Goal: Task Accomplishment & Management: Complete application form

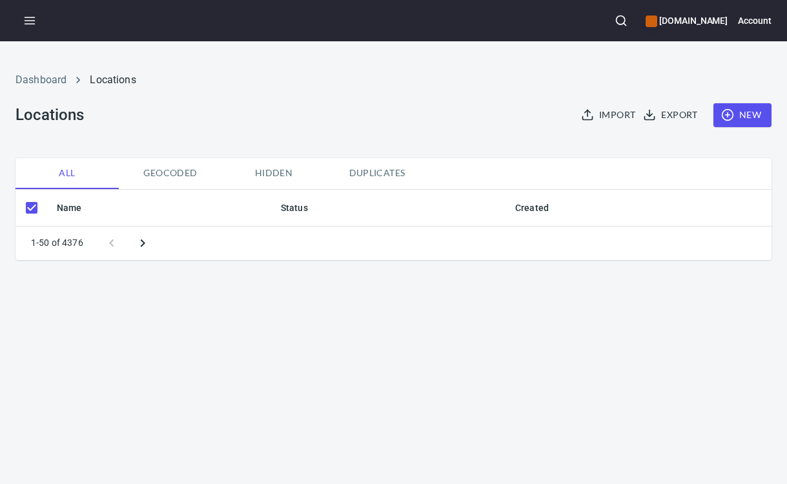
checkbox input "false"
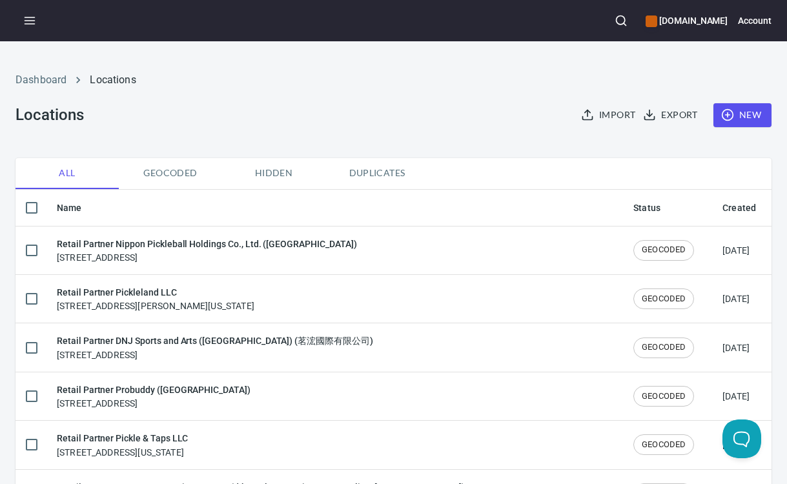
click at [744, 121] on span "New" at bounding box center [742, 115] width 37 height 16
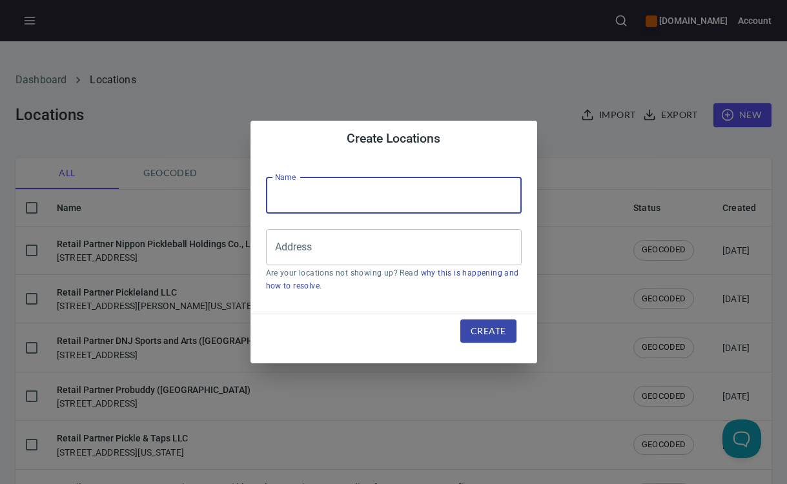
click at [330, 196] on input "text" at bounding box center [394, 196] width 256 height 36
paste input "Metro Pickleball LLC"
type input "Retail Partner Metro Pickleball LLC"
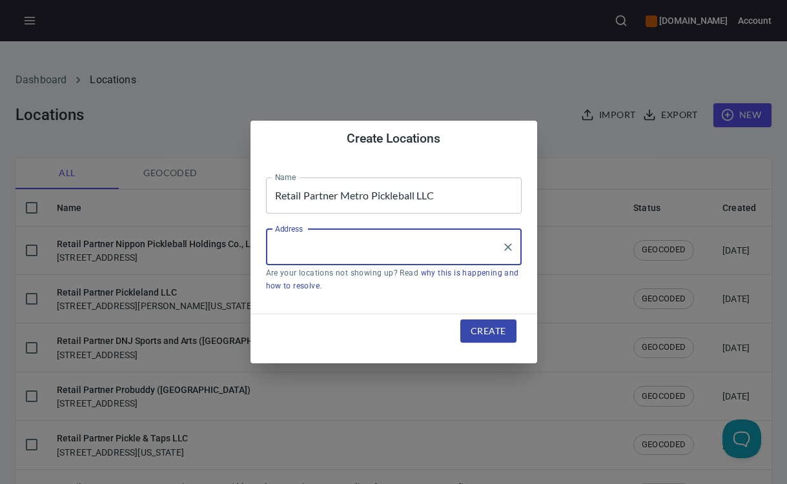
click at [407, 244] on input "Address" at bounding box center [384, 247] width 225 height 25
paste input "[STREET_ADDRESS]"
click at [389, 243] on input "41597 [PERSON_NAME]" at bounding box center [384, 247] width 225 height 25
drag, startPoint x: 389, startPoint y: 243, endPoint x: 210, endPoint y: 236, distance: 179.0
click at [210, 236] on div "Create Locations Name Retail Partner Metro Pickleball LLC Name Address 41597 Ga…" at bounding box center [393, 242] width 787 height 484
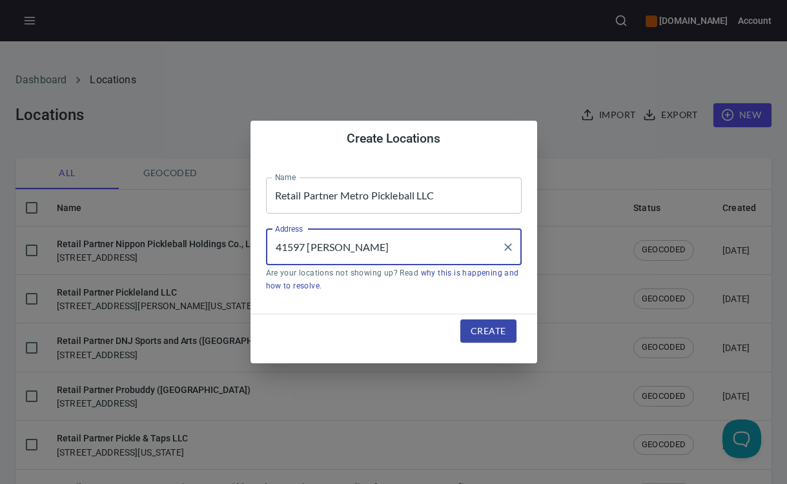
paste input "[GEOGRAPHIC_DATA]"
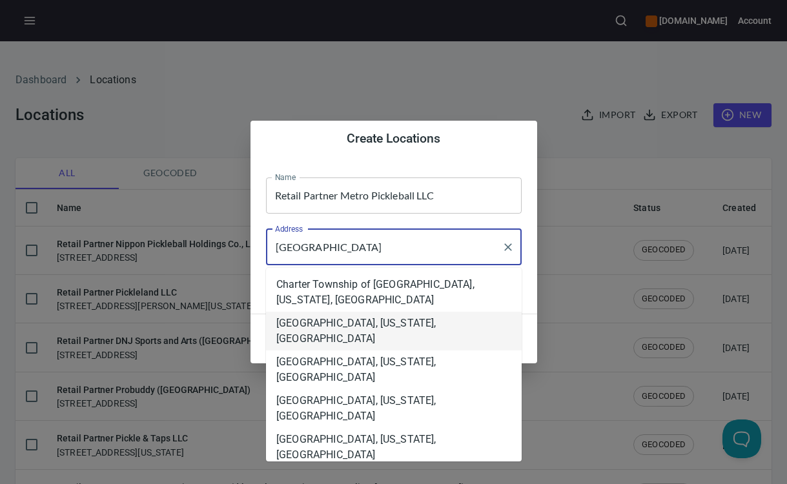
click at [409, 329] on li "[GEOGRAPHIC_DATA], [US_STATE], [GEOGRAPHIC_DATA]" at bounding box center [394, 331] width 256 height 39
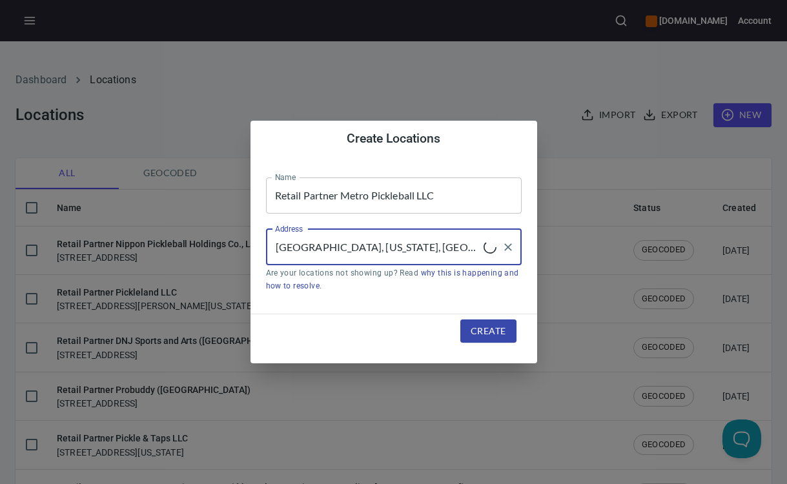
type input "[GEOGRAPHIC_DATA], [US_STATE], [GEOGRAPHIC_DATA]"
click at [498, 326] on span "Create" at bounding box center [488, 331] width 35 height 16
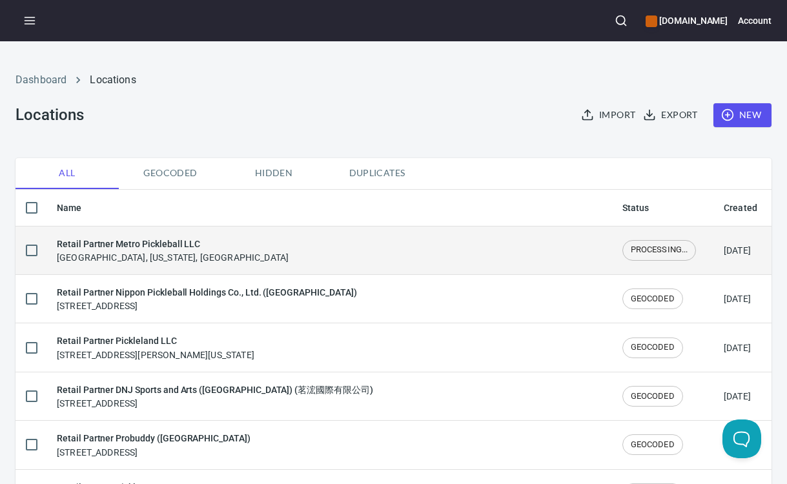
click at [179, 247] on h6 "Retail Partner Metro Pickleball LLC" at bounding box center [173, 244] width 232 height 14
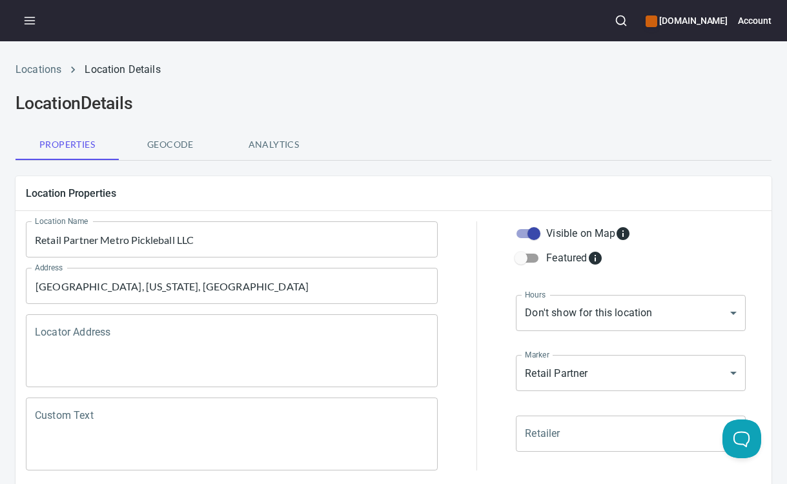
click at [139, 340] on textarea "Locator Address" at bounding box center [232, 351] width 394 height 49
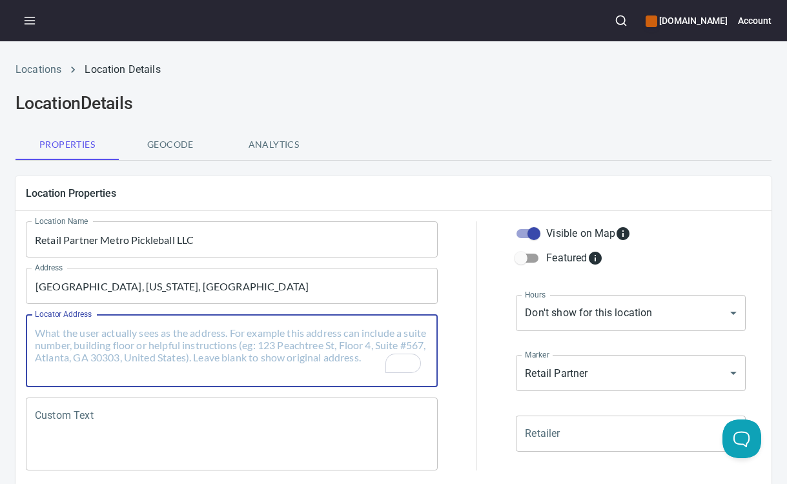
paste textarea "[STREET_ADDRESS][US_STATE]"
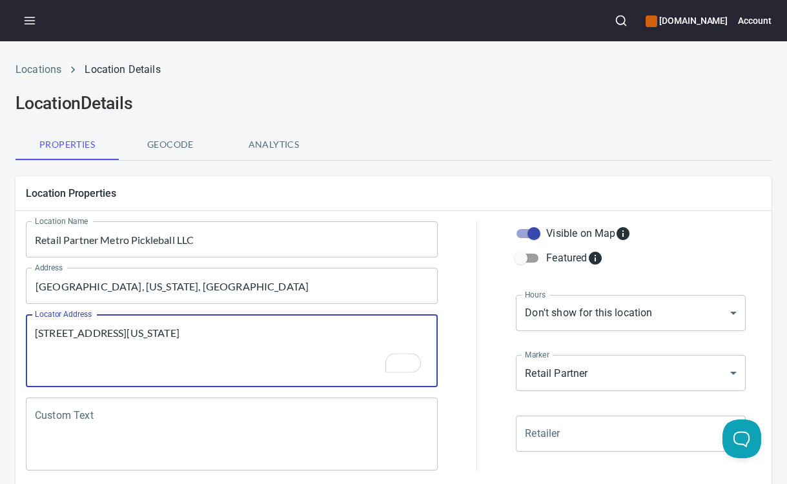
type textarea "[STREET_ADDRESS][US_STATE]"
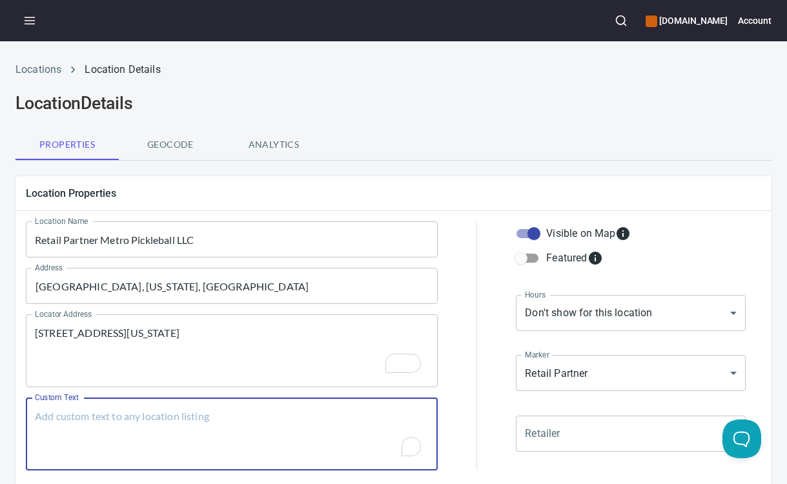
click at [192, 413] on textarea "Custom Text" at bounding box center [232, 434] width 394 height 49
paste textarea "Brands Carried: SelkirkHolbrook Diadem Return Policy: 30 Days Refund or Exchange"
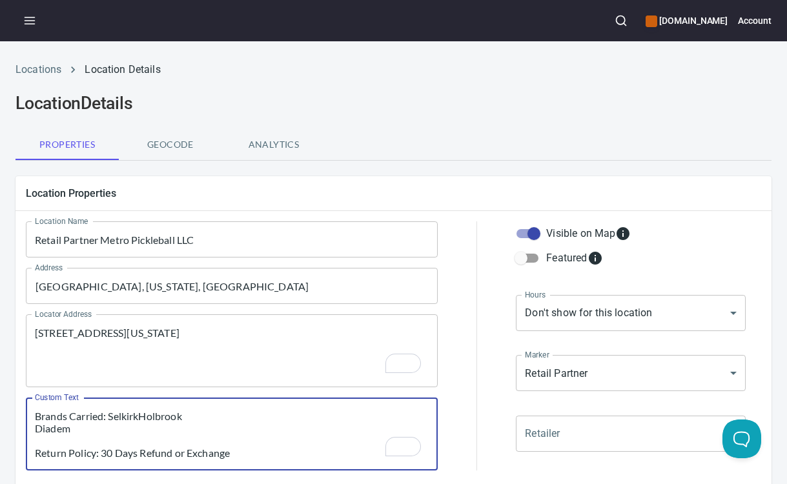
scroll to position [282, 0]
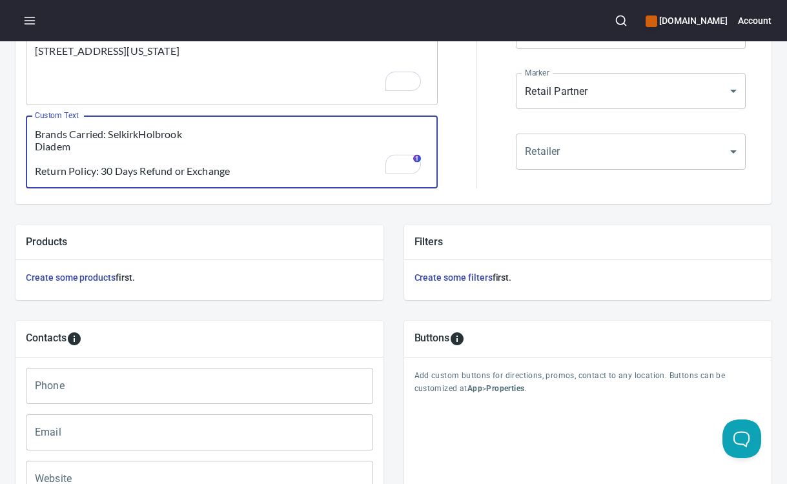
type textarea "Brands Carried: SelkirkHolbrook Diadem Return Policy: 30 Days Refund or Exchange"
click at [126, 388] on input "Phone" at bounding box center [199, 386] width 347 height 36
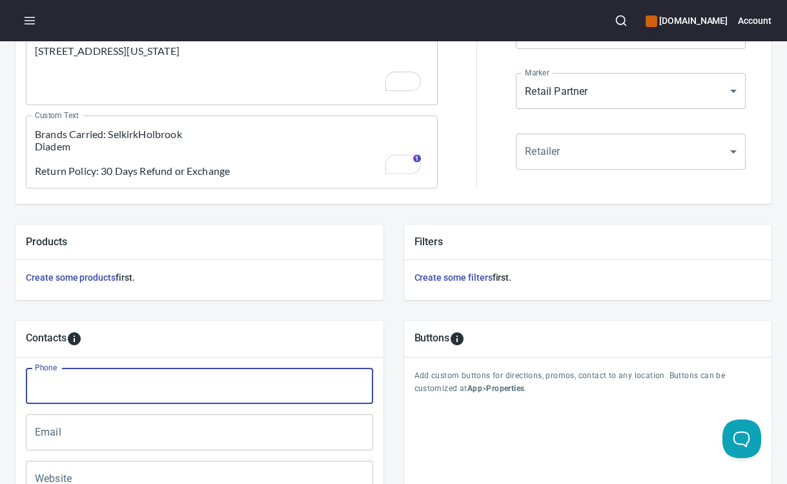
paste input "[PHONE_NUMBER]"
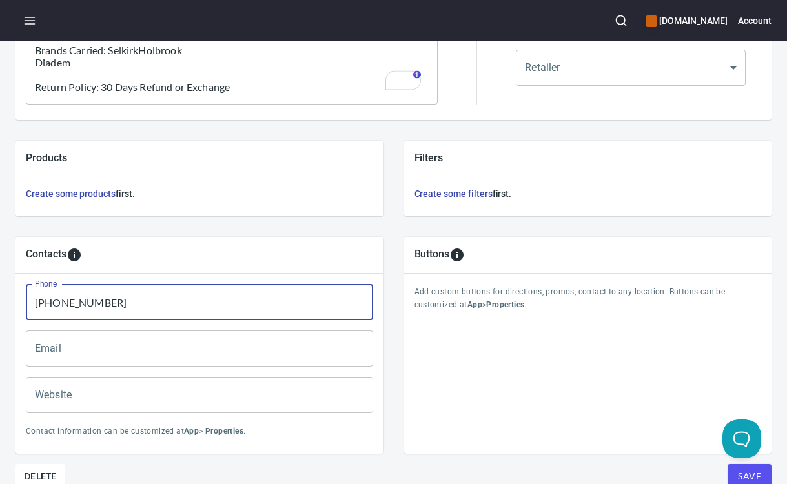
type input "[PHONE_NUMBER]"
click at [91, 351] on input "Email" at bounding box center [199, 349] width 347 height 36
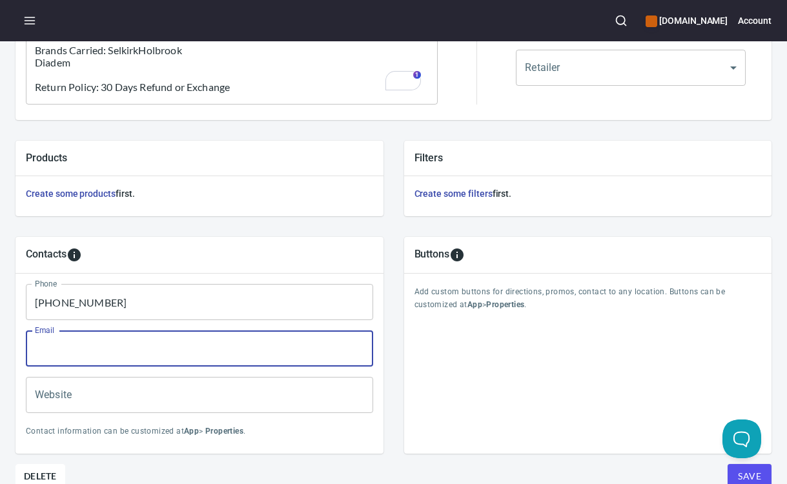
paste input "[EMAIL_ADDRESS][DOMAIN_NAME]"
type input "[EMAIL_ADDRESS][DOMAIN_NAME]"
click at [136, 402] on input "Website" at bounding box center [199, 395] width 347 height 36
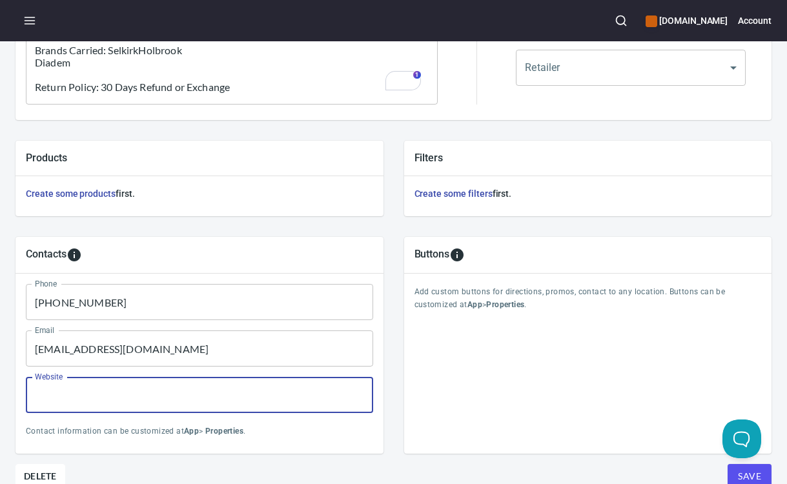
paste input "[DOMAIN_NAME]"
type input "[DOMAIN_NAME]"
click at [748, 466] on button "Save" at bounding box center [750, 476] width 44 height 25
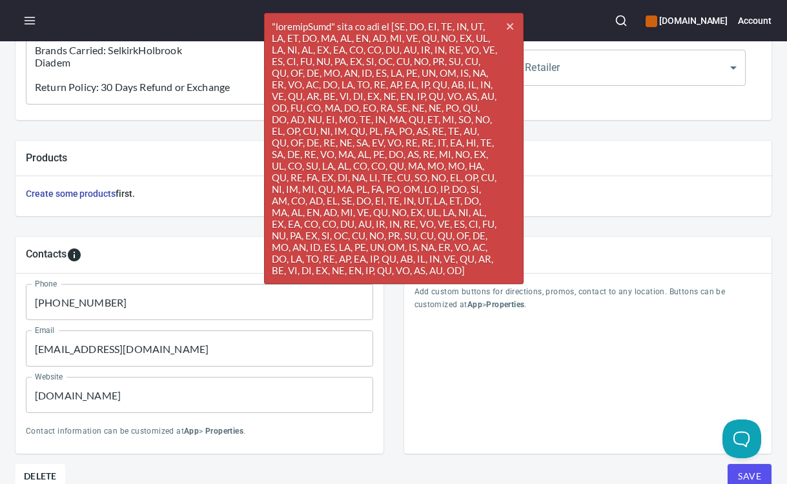
drag, startPoint x: 256, startPoint y: 155, endPoint x: 238, endPoint y: 154, distance: 18.1
click at [256, 154] on h5 "Products" at bounding box center [199, 158] width 347 height 14
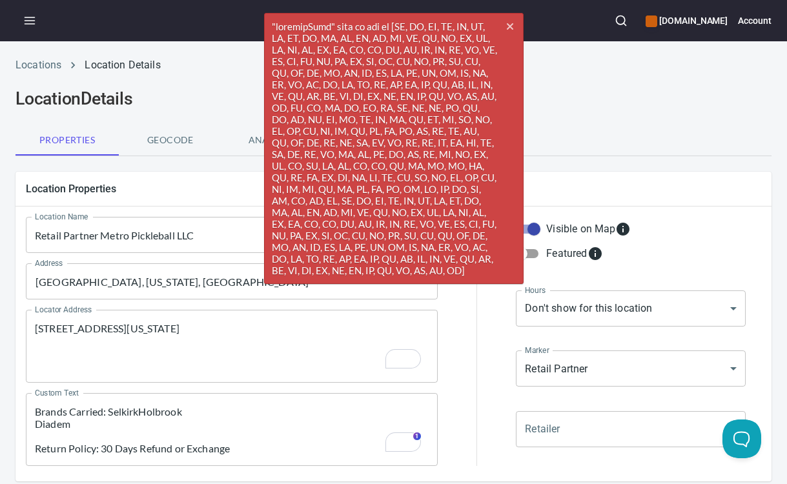
scroll to position [5, 0]
click at [507, 26] on icon "button" at bounding box center [509, 26] width 6 height 6
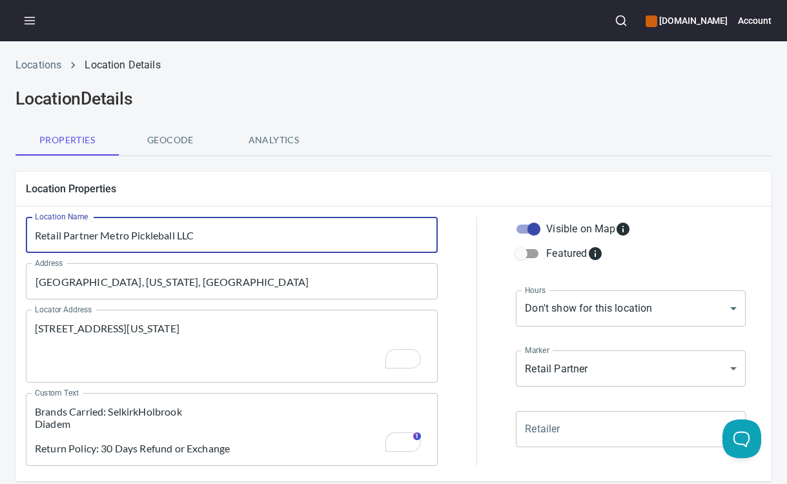
click at [255, 232] on input "Retail Partner Metro Pickleball LLC" at bounding box center [232, 235] width 412 height 36
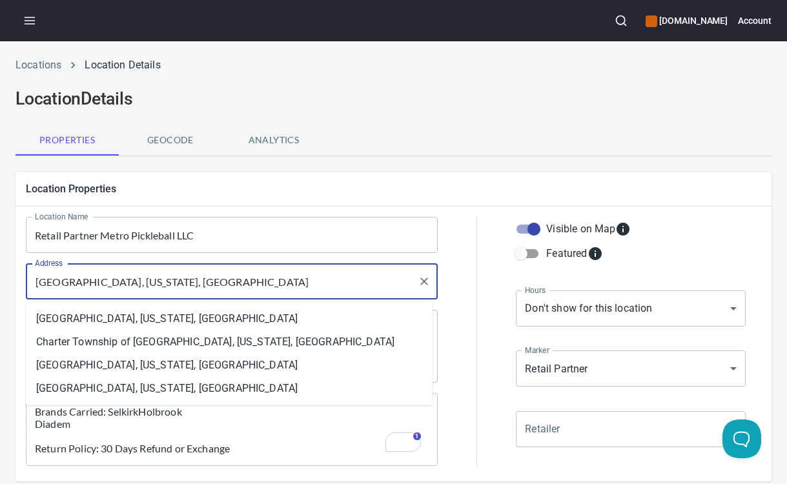
click at [260, 285] on input "[GEOGRAPHIC_DATA], [US_STATE], [GEOGRAPHIC_DATA]" at bounding box center [222, 281] width 381 height 25
paste input "text"
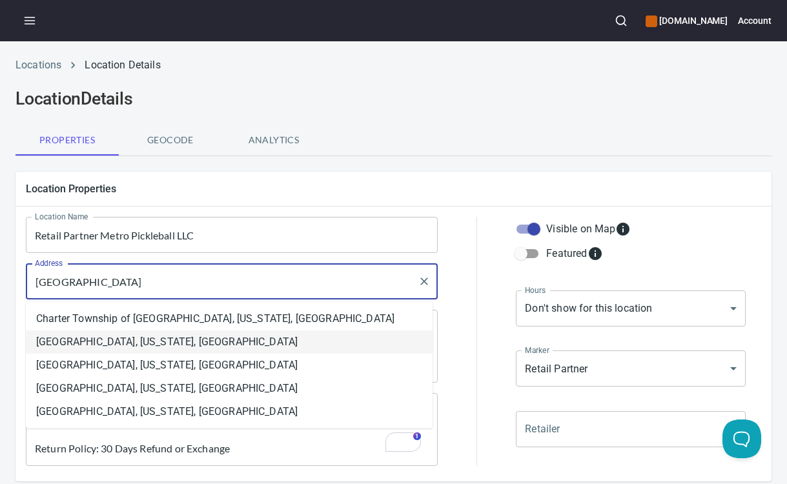
click at [172, 343] on li "[GEOGRAPHIC_DATA], [US_STATE], [GEOGRAPHIC_DATA]" at bounding box center [229, 342] width 407 height 23
type input "[GEOGRAPHIC_DATA], [US_STATE], [GEOGRAPHIC_DATA]"
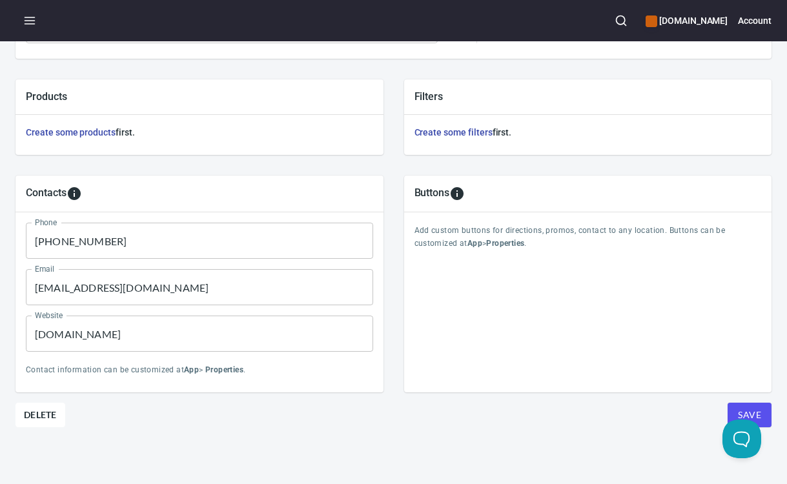
scroll to position [437, 0]
click at [728, 403] on button "Save" at bounding box center [750, 415] width 44 height 25
